Goal: Check status: Check status

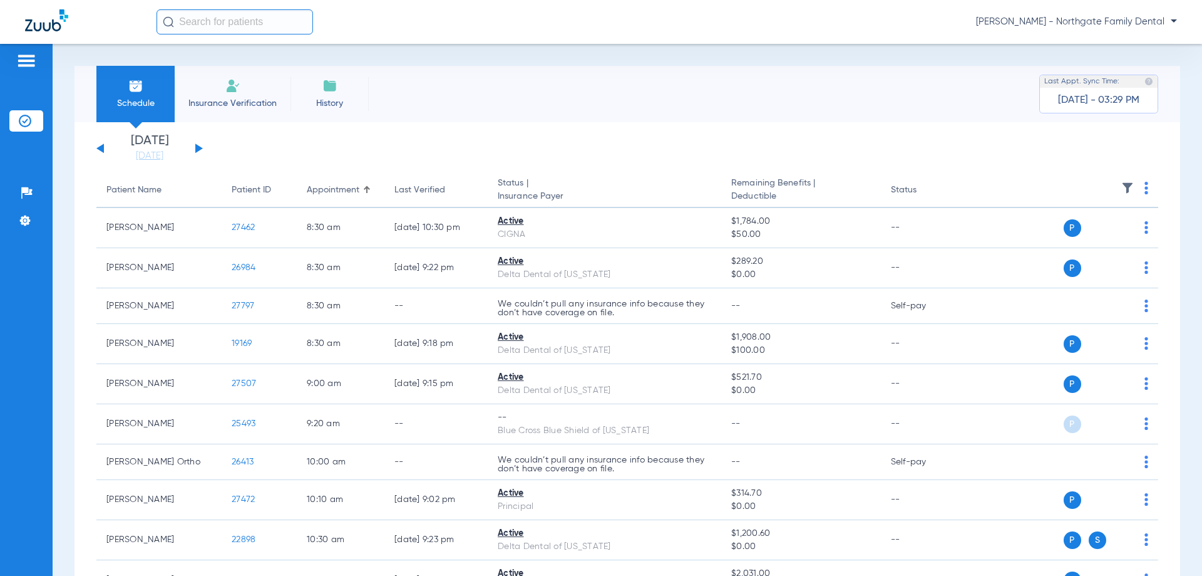
click at [194, 144] on div "[DATE] [DATE] [DATE] [DATE] [DATE] [DATE] [DATE] [DATE] [DATE] [DATE] [DATE] [D…" at bounding box center [149, 149] width 106 height 28
click at [197, 147] on button at bounding box center [199, 147] width 8 height 9
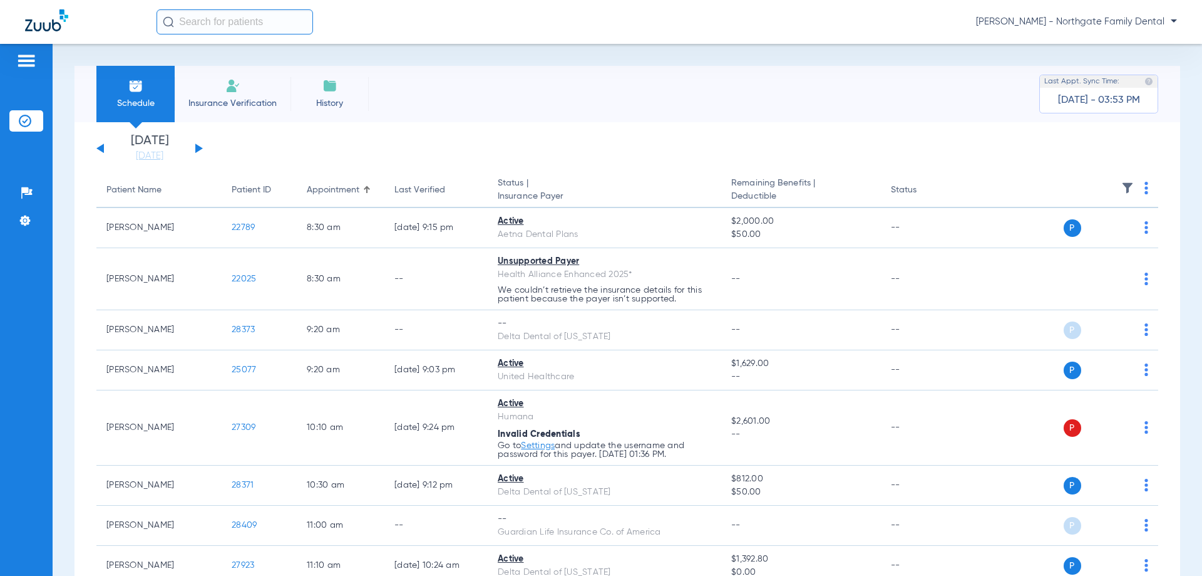
click at [197, 150] on button at bounding box center [199, 147] width 8 height 9
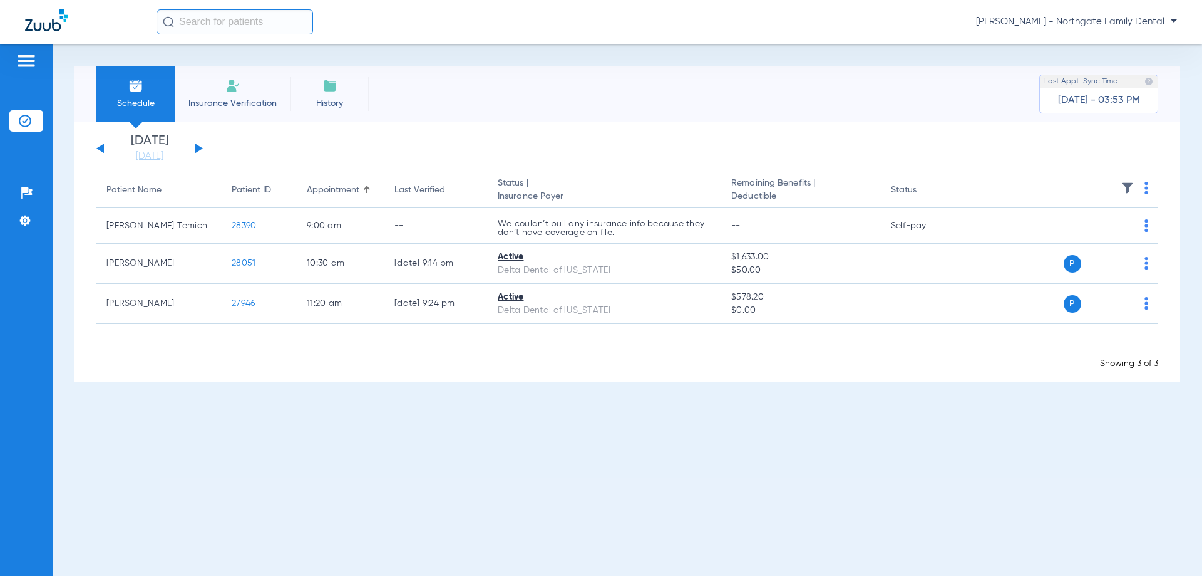
click at [197, 148] on button at bounding box center [199, 147] width 8 height 9
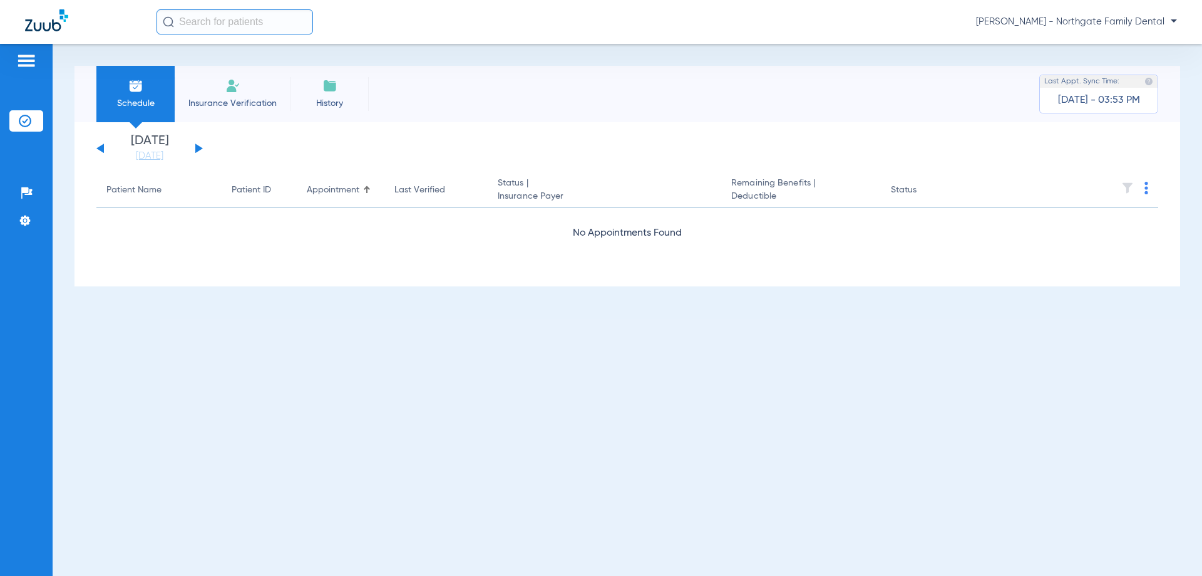
click at [197, 148] on button at bounding box center [199, 147] width 8 height 9
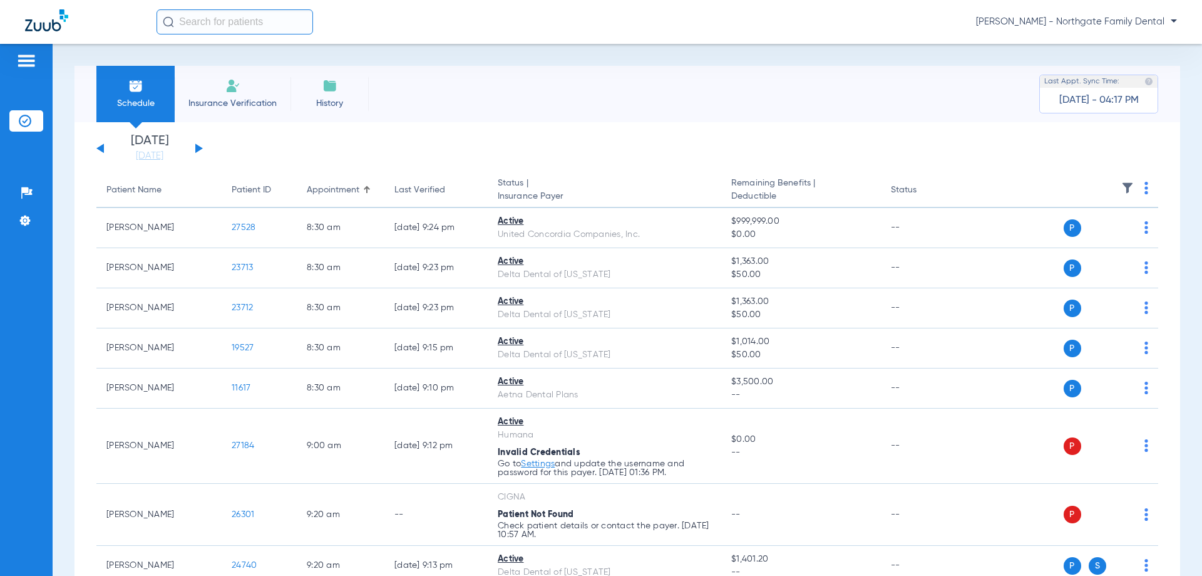
click at [198, 149] on button at bounding box center [199, 147] width 8 height 9
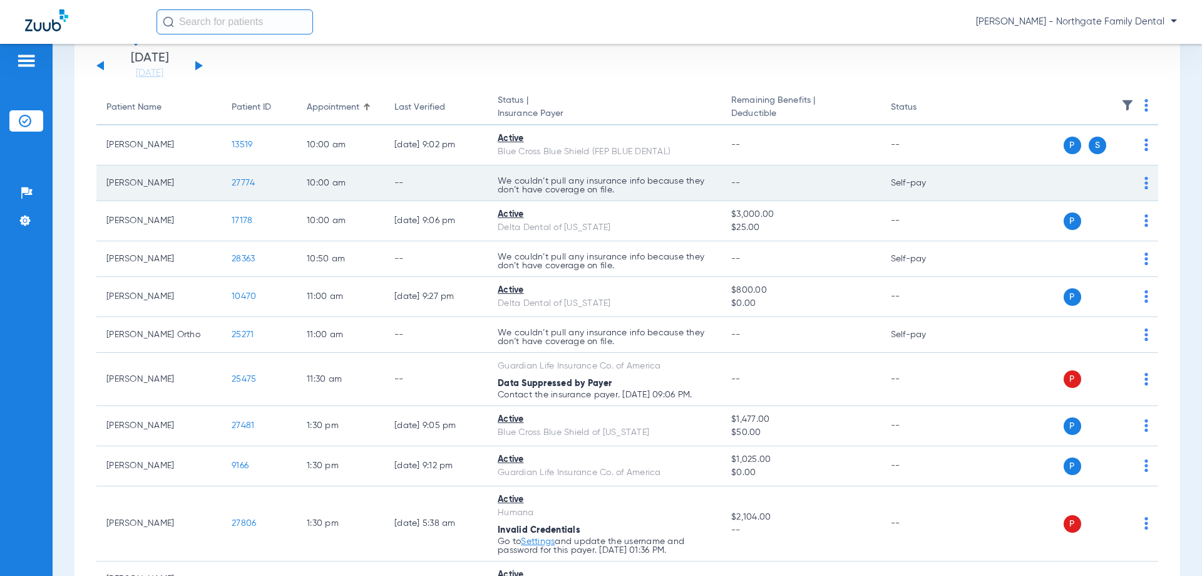
scroll to position [63, 0]
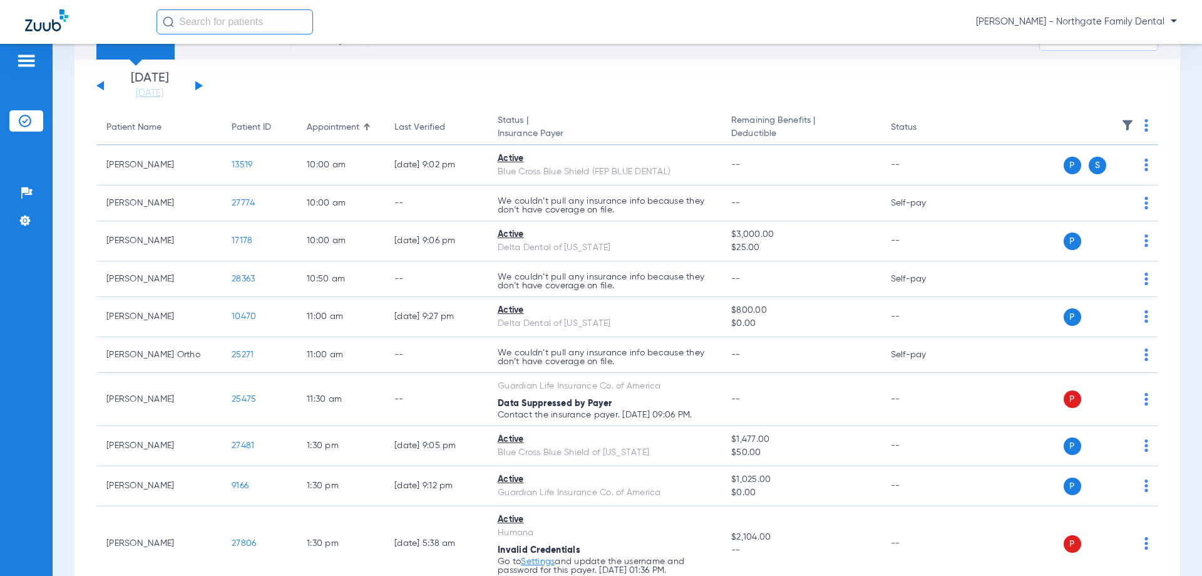
click at [195, 88] on button at bounding box center [199, 85] width 8 height 9
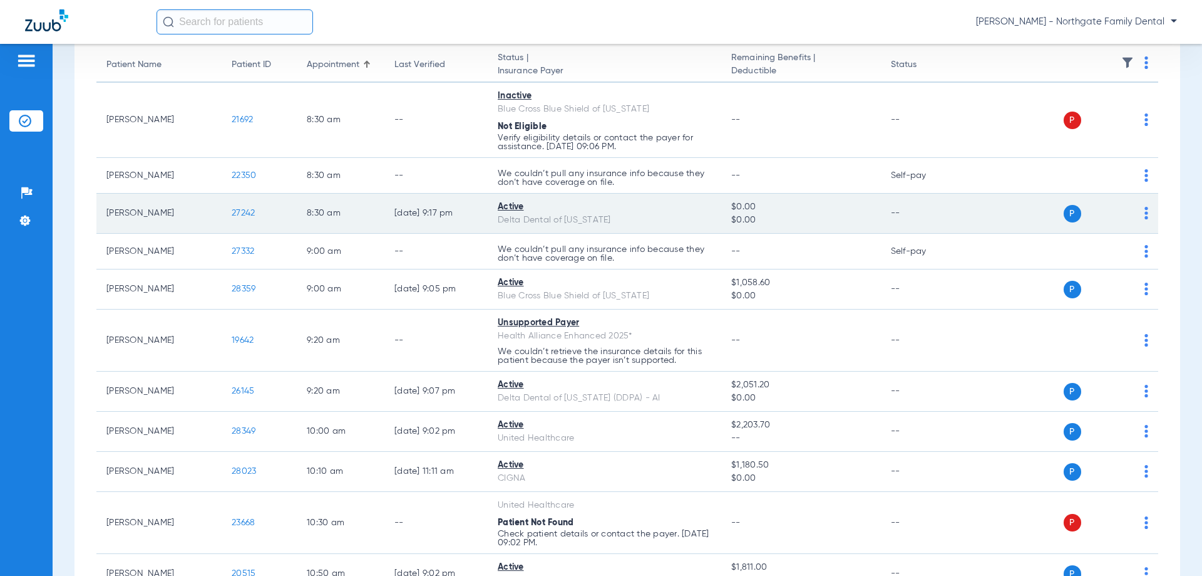
scroll to position [63, 0]
